Goal: Find specific page/section: Find specific page/section

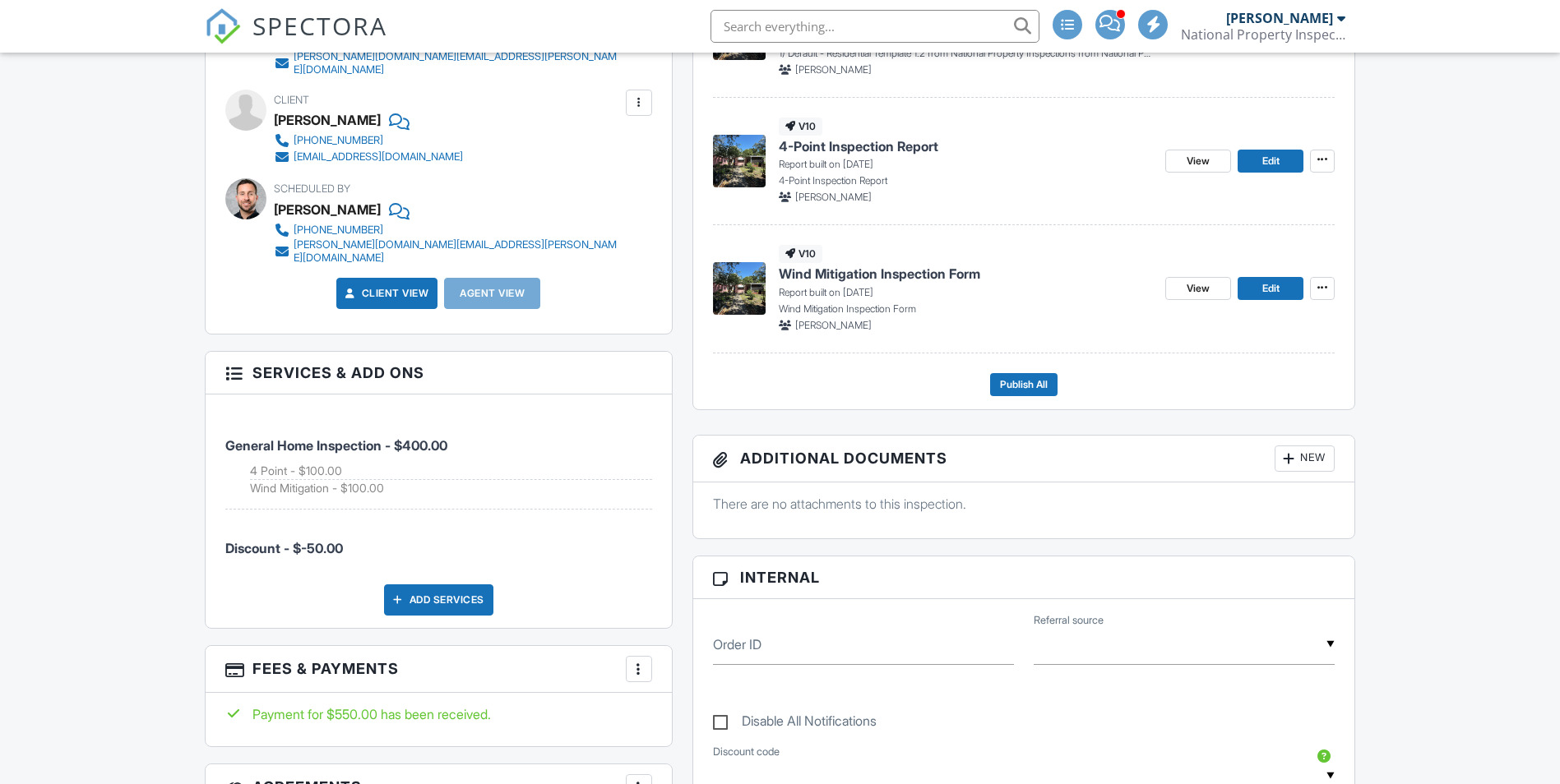
scroll to position [141, 0]
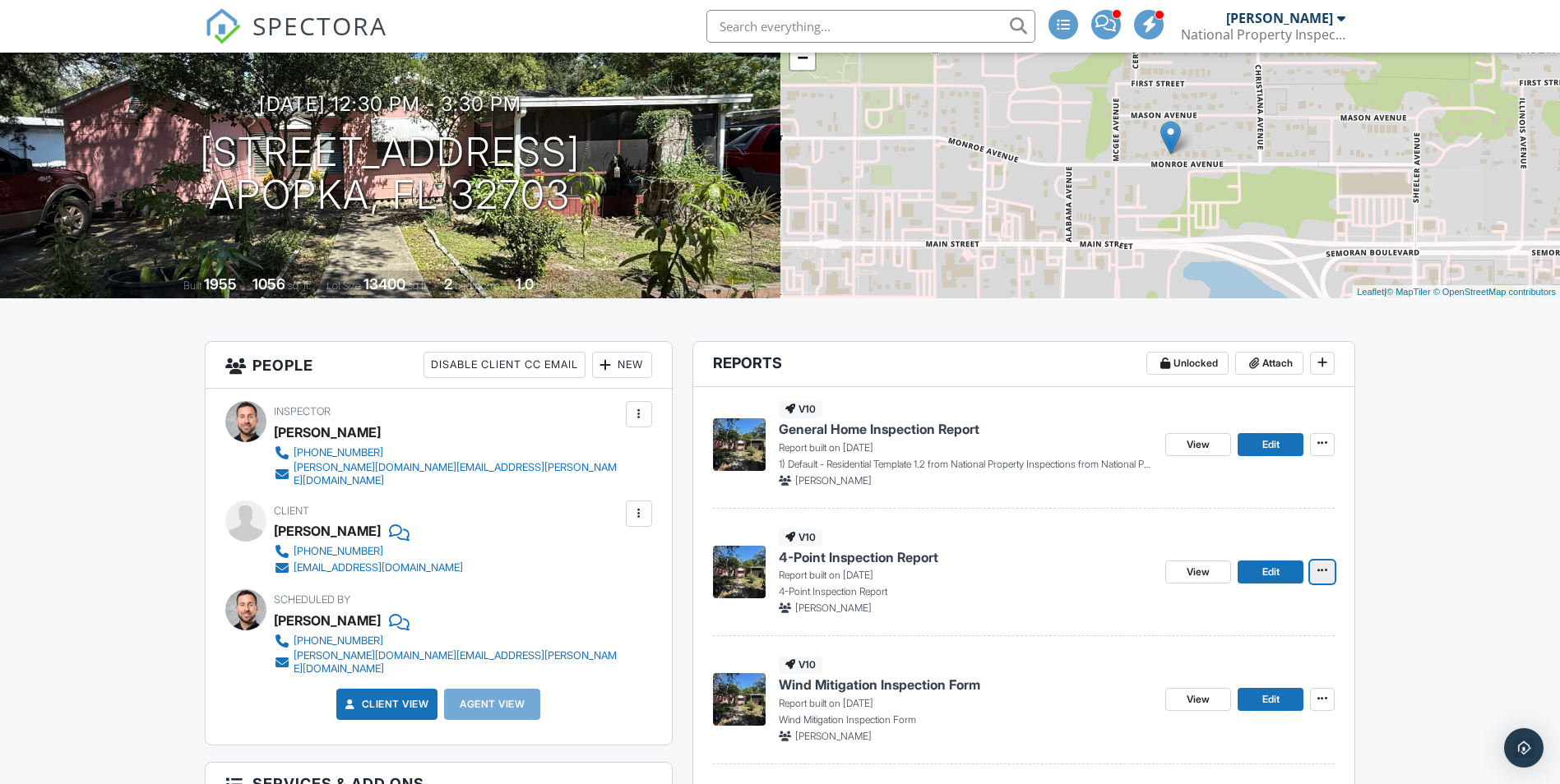
click at [1328, 570] on span at bounding box center [1322, 570] width 16 height 16
click at [897, 549] on span "4-Point Inspection Report" at bounding box center [858, 557] width 159 height 18
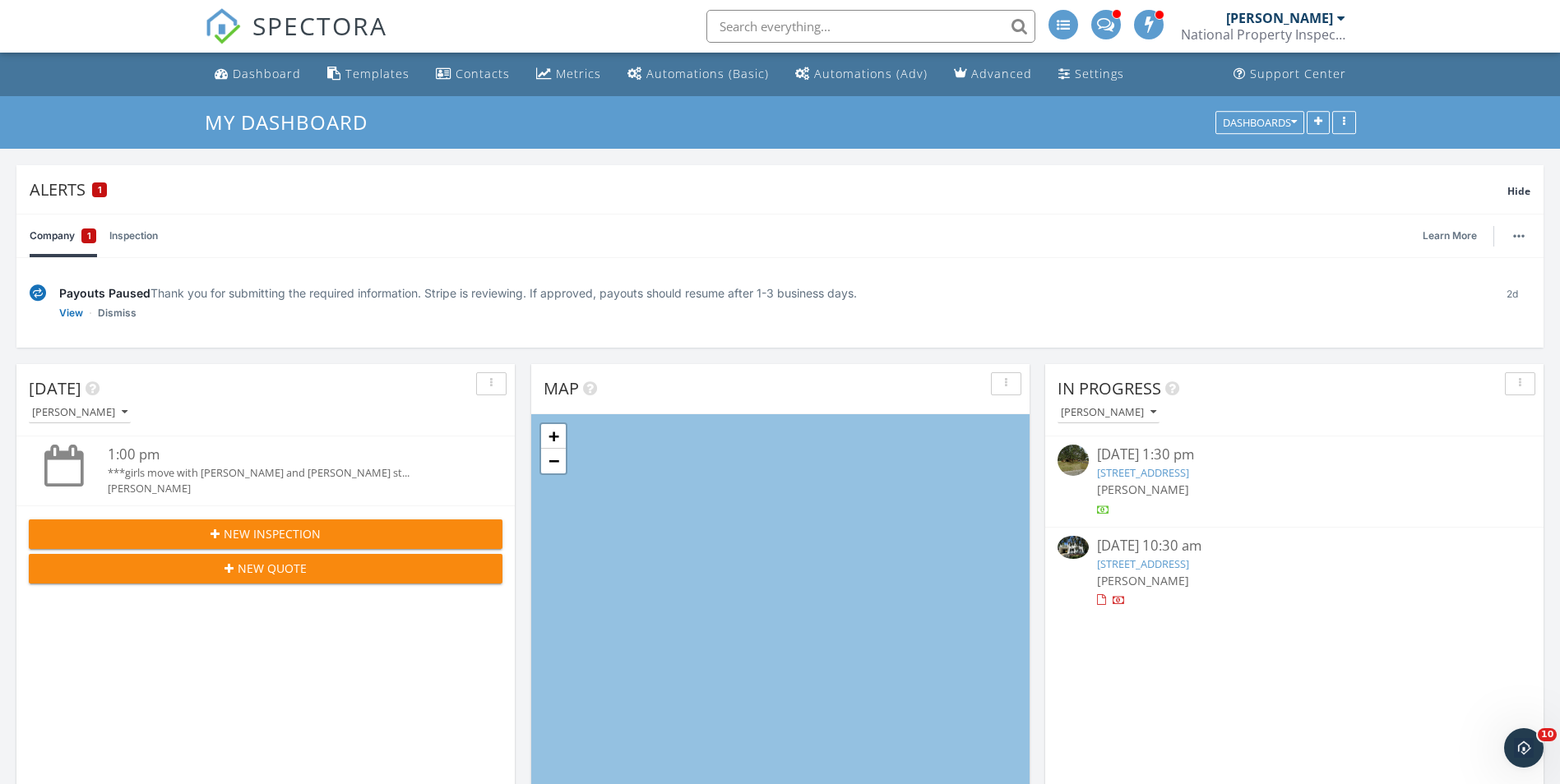
click at [791, 19] on input "text" at bounding box center [871, 26] width 329 height 33
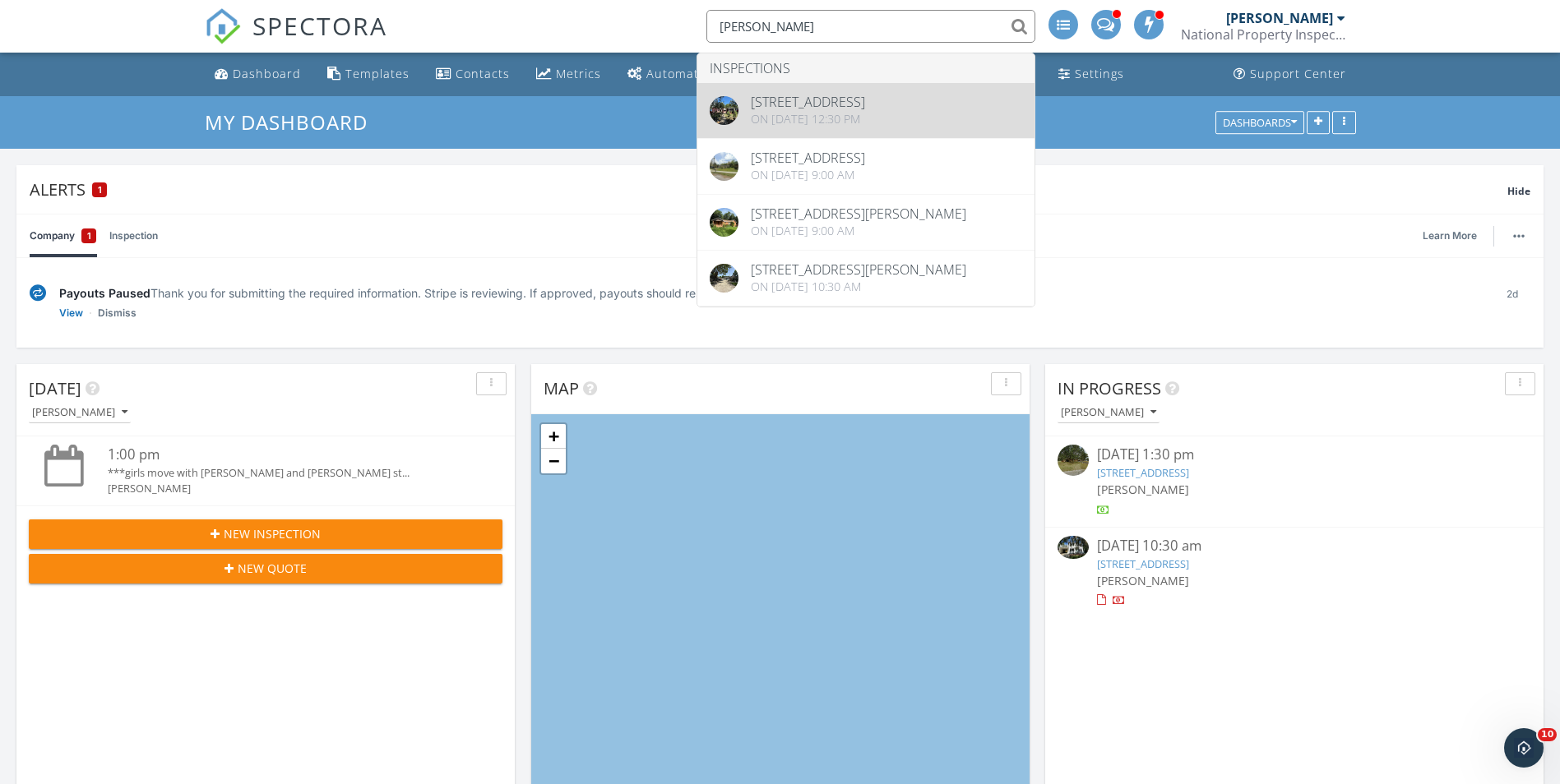
type input "jackson"
